Goal: Task Accomplishment & Management: Manage account settings

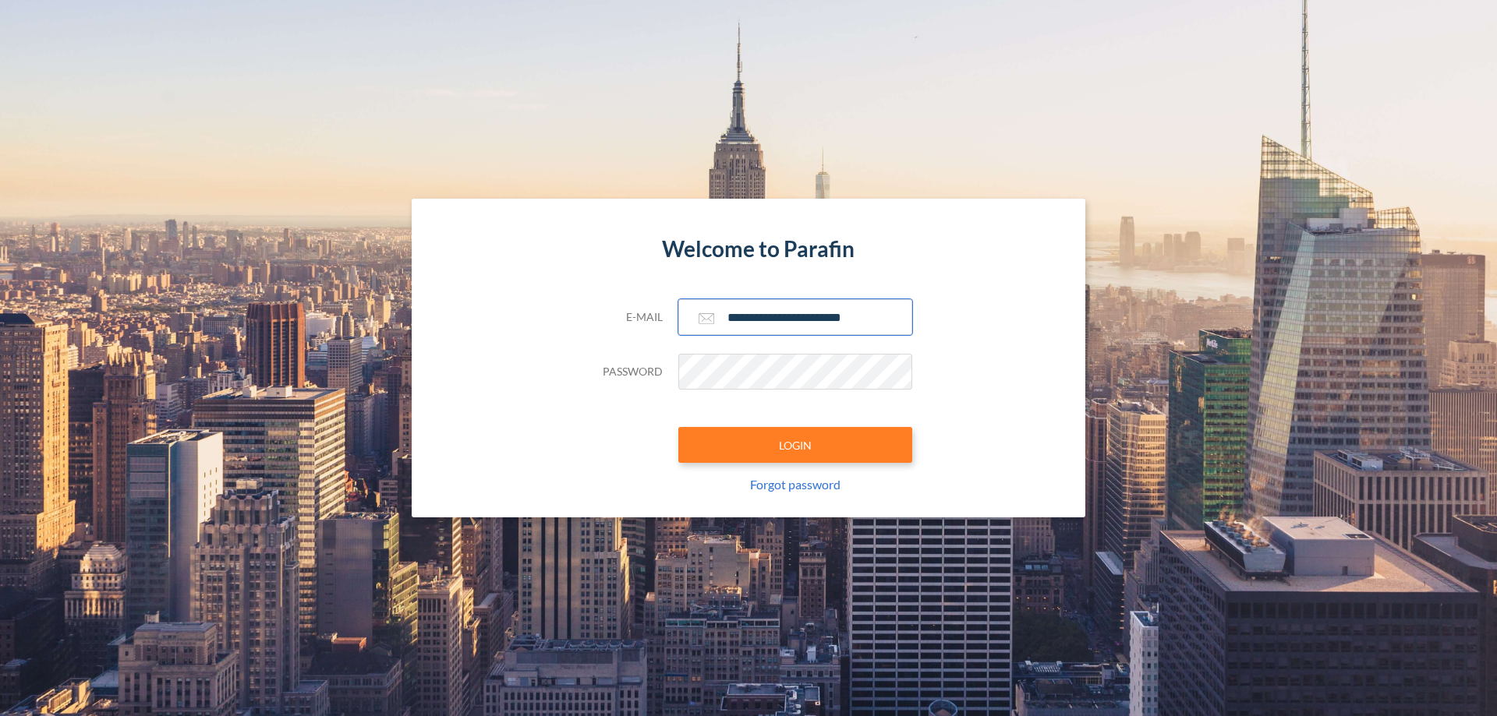
type input "**********"
click at [795, 445] on button "LOGIN" at bounding box center [795, 445] width 234 height 36
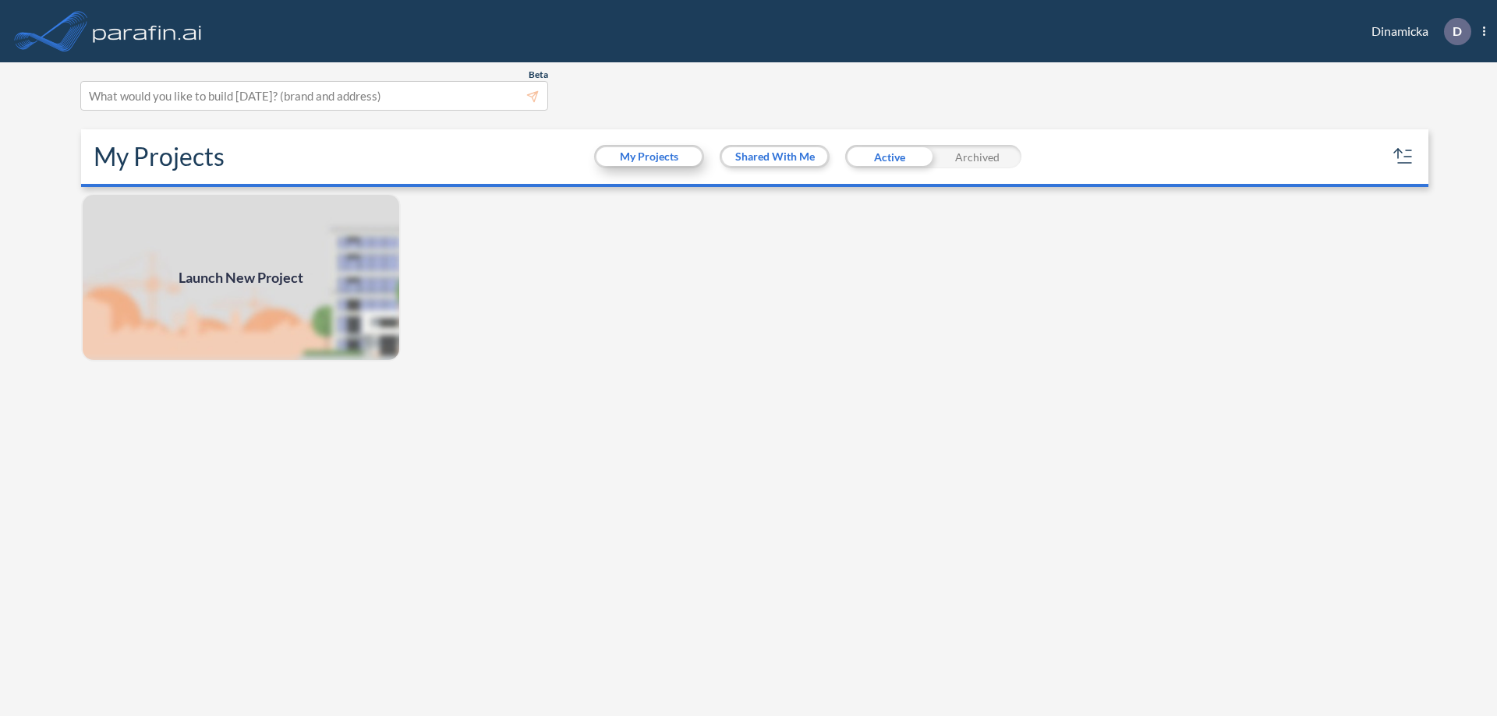
scroll to position [4, 0]
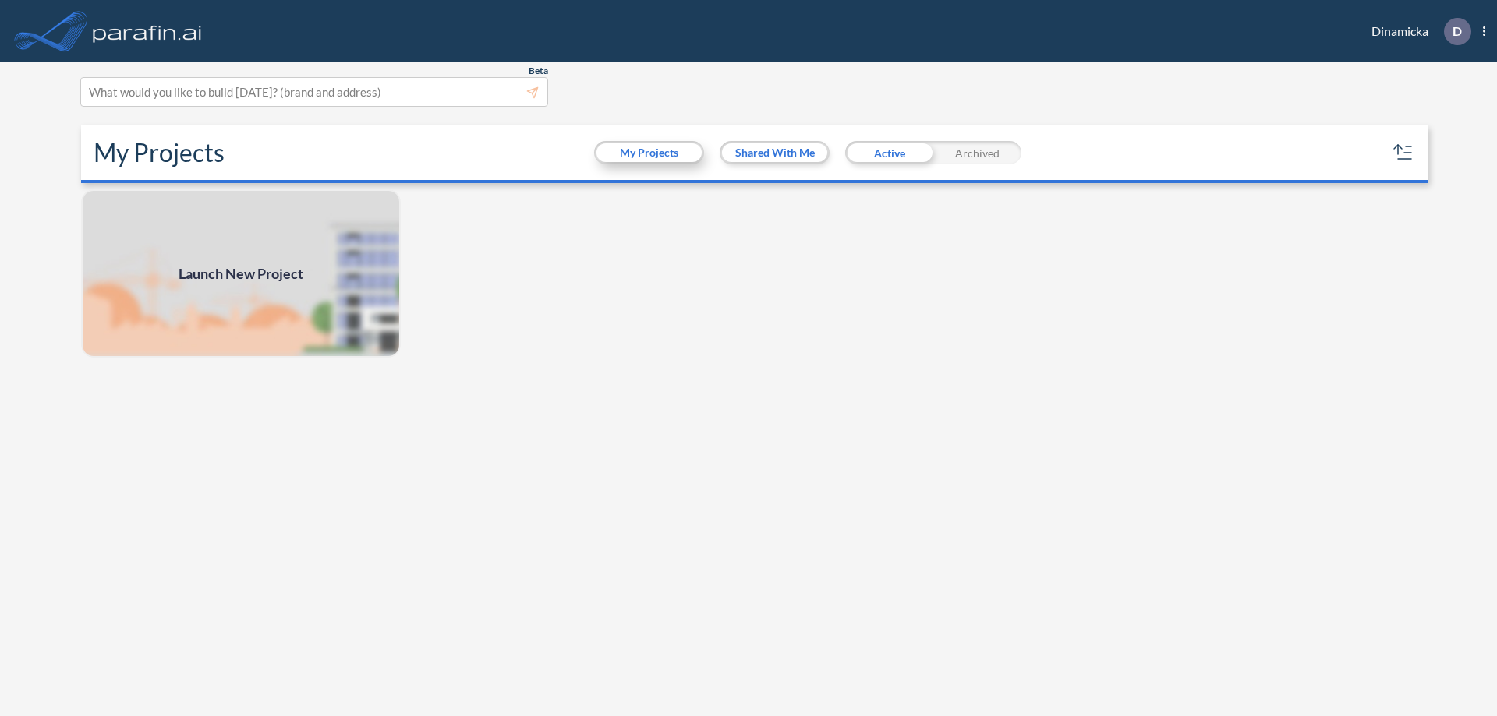
click at [649, 153] on button "My Projects" at bounding box center [648, 152] width 105 height 19
